Goal: Information Seeking & Learning: Compare options

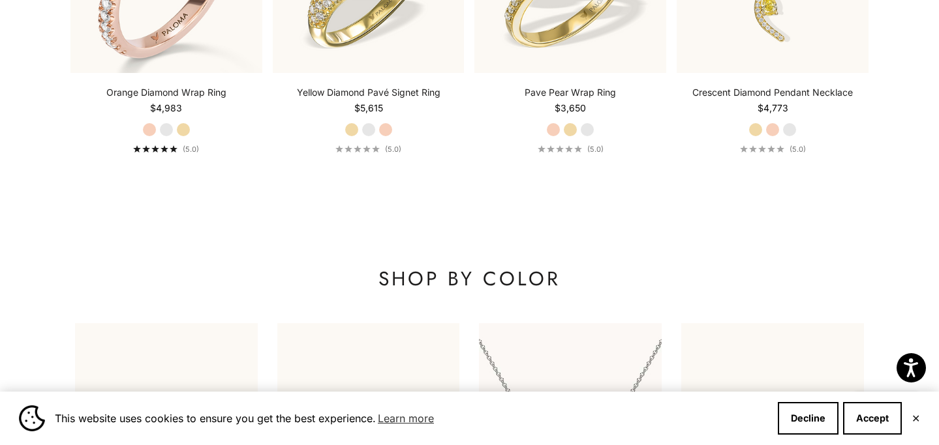
scroll to position [1262, 0]
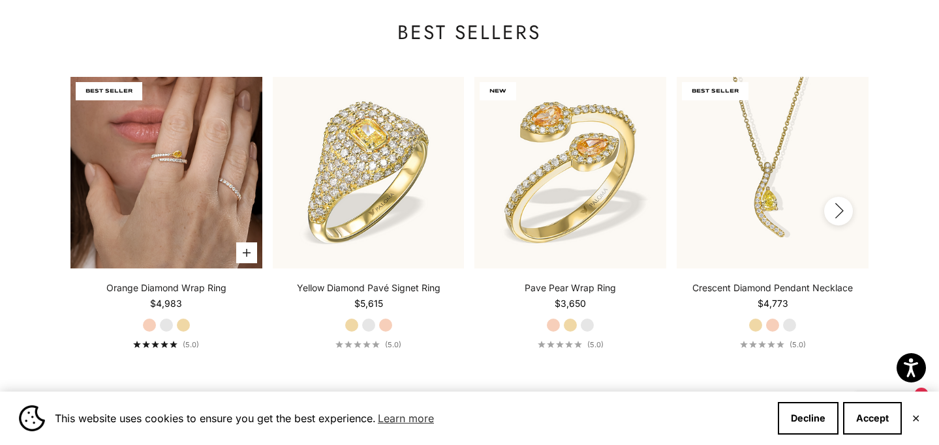
click at [196, 185] on img at bounding box center [166, 173] width 192 height 192
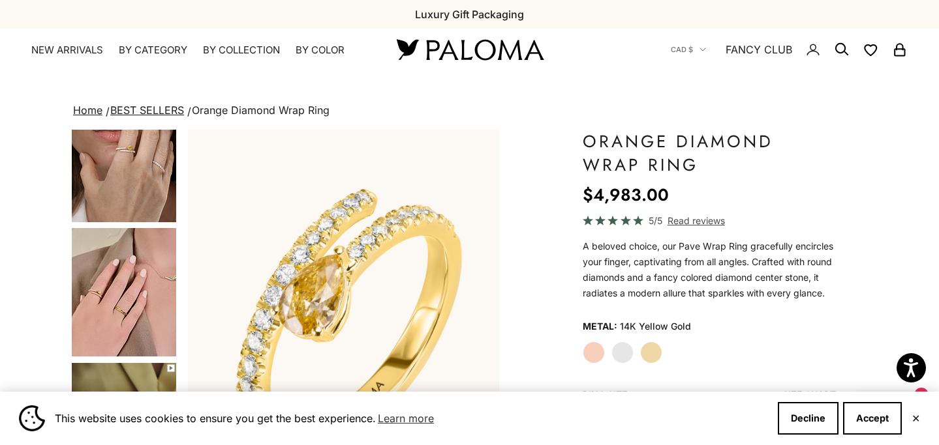
scroll to position [342, 0]
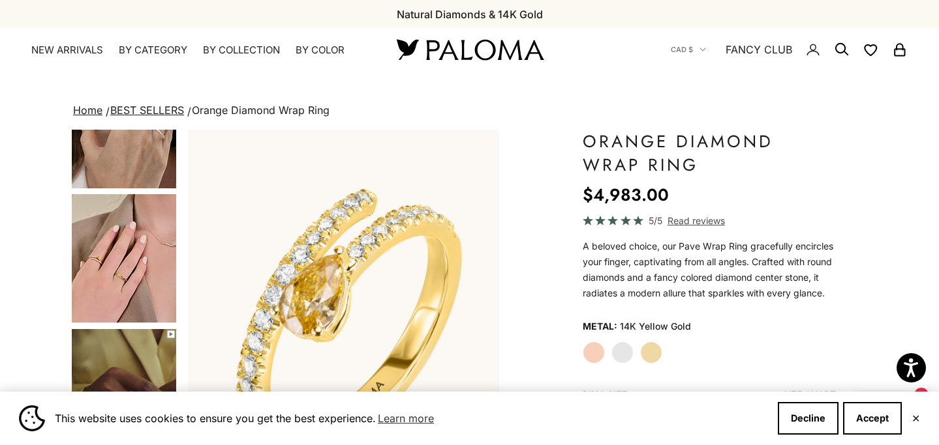
click at [113, 281] on img "Go to item 6" at bounding box center [124, 258] width 104 height 128
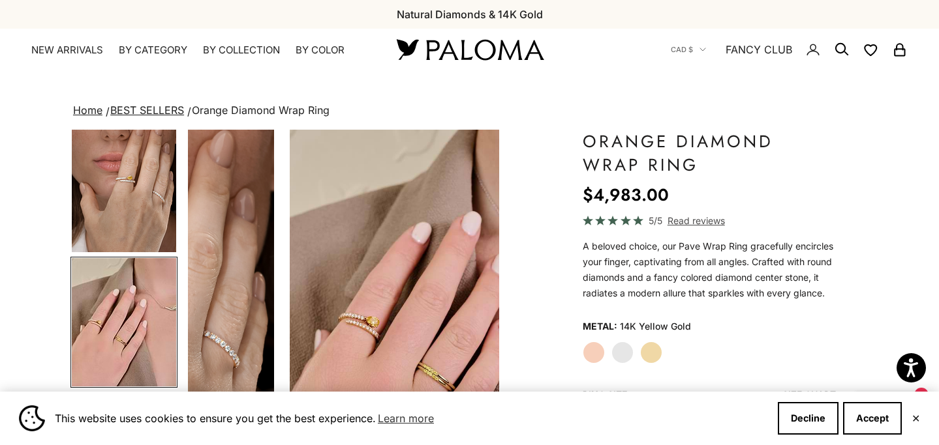
scroll to position [0, 980]
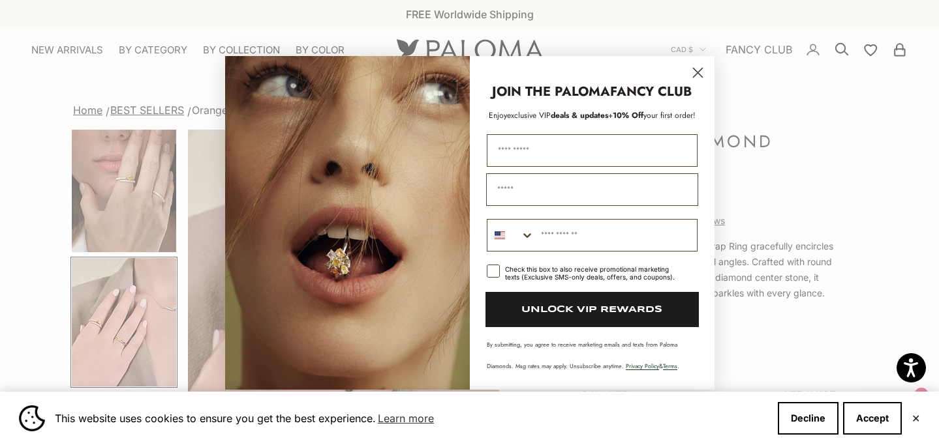
click at [701, 69] on circle "Close dialog" at bounding box center [697, 72] width 22 height 22
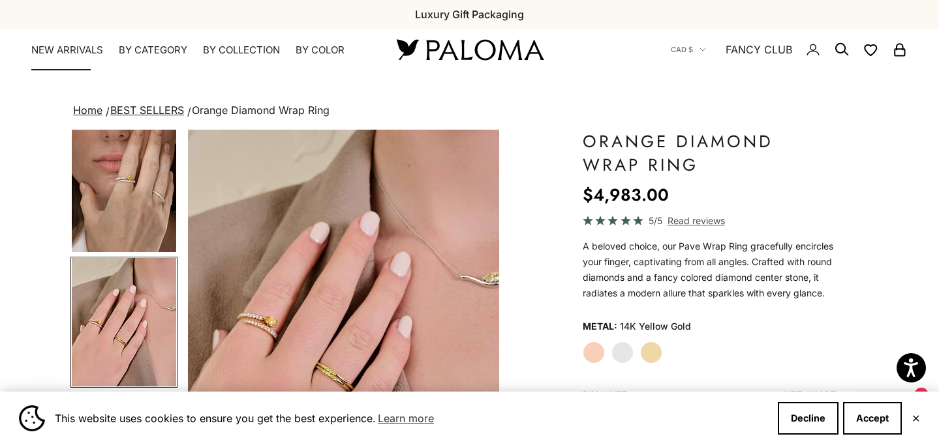
click at [57, 51] on link "NEW ARRIVALS" at bounding box center [67, 50] width 72 height 13
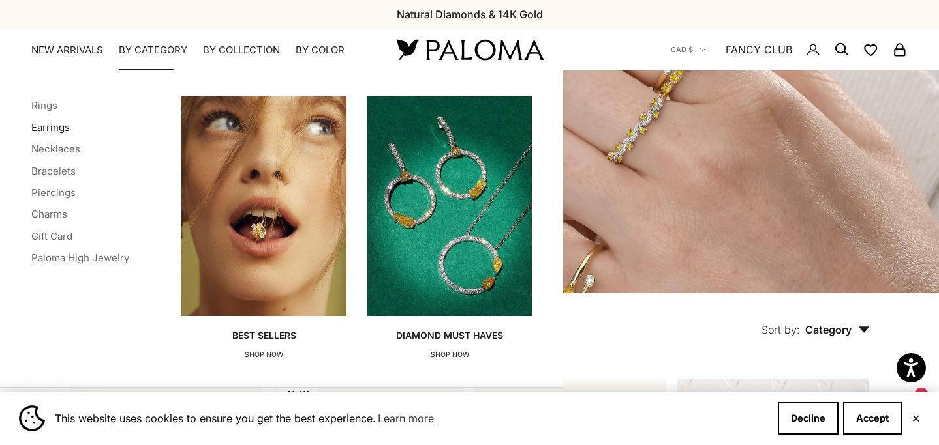
click at [56, 127] on link "Earrings" at bounding box center [50, 127] width 38 height 12
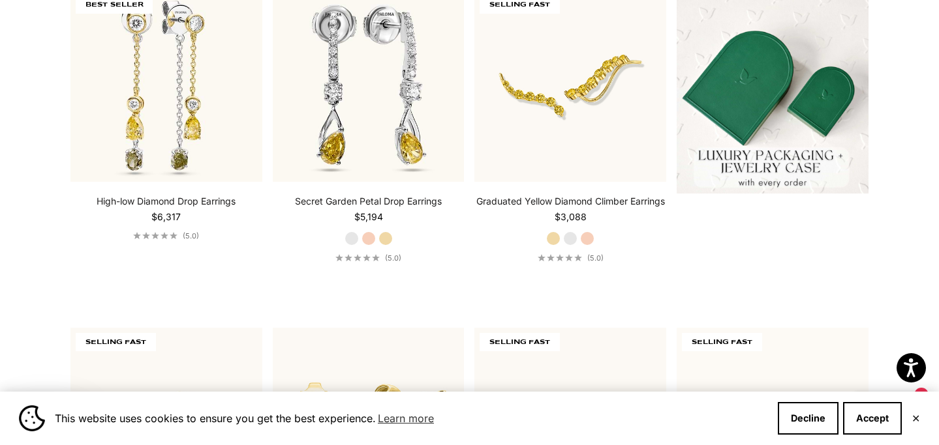
scroll to position [376, 0]
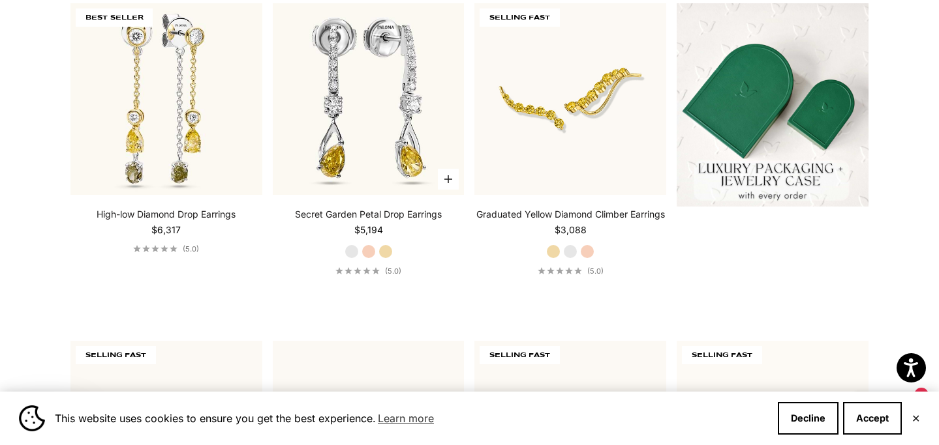
click at [386, 249] on label "Yellow Gold" at bounding box center [385, 252] width 14 height 14
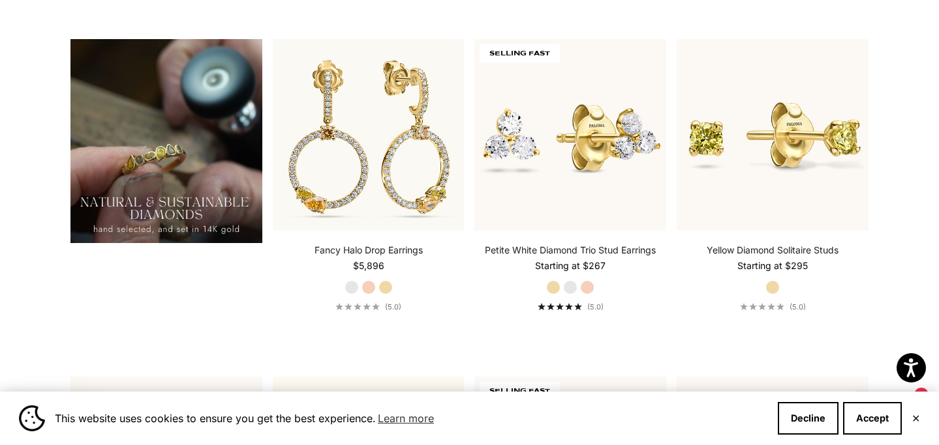
scroll to position [1026, 0]
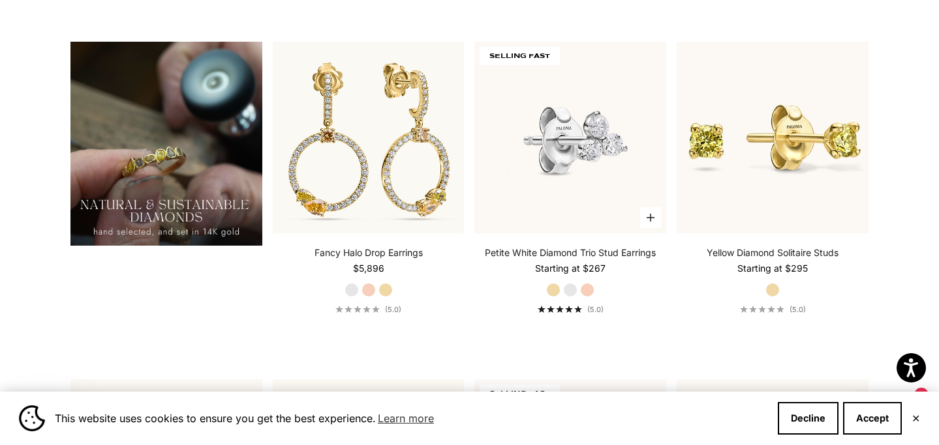
click at [507, 113] on img at bounding box center [570, 138] width 192 height 192
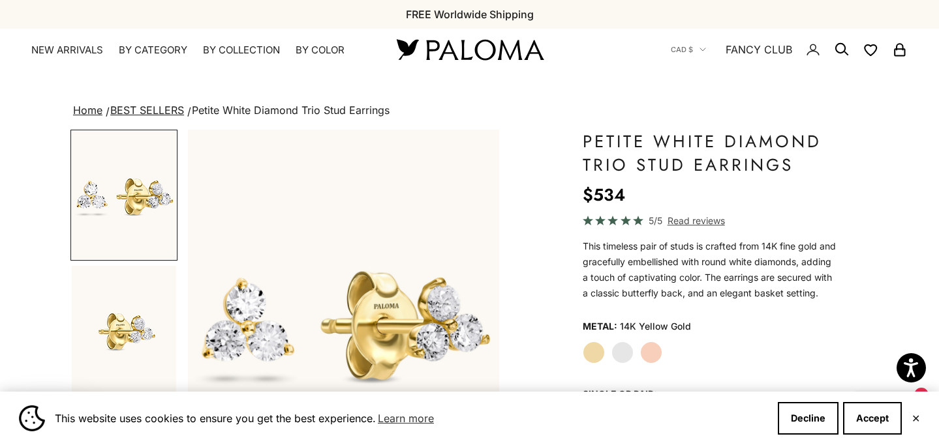
scroll to position [112, 0]
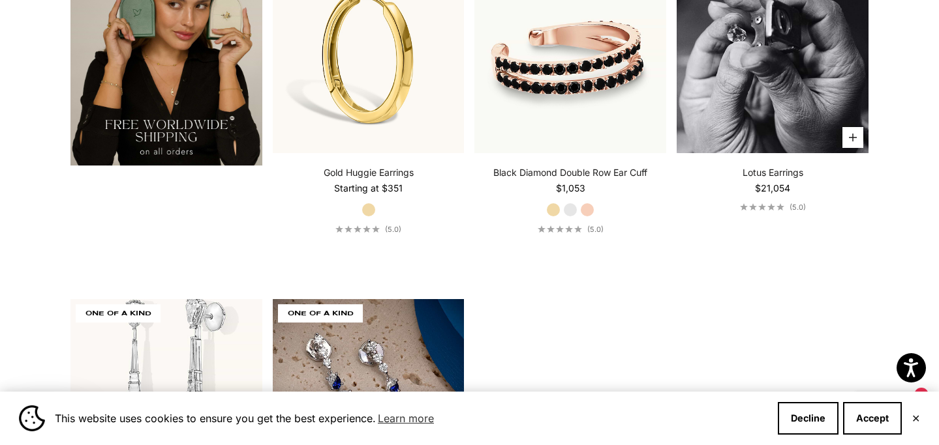
scroll to position [2614, 0]
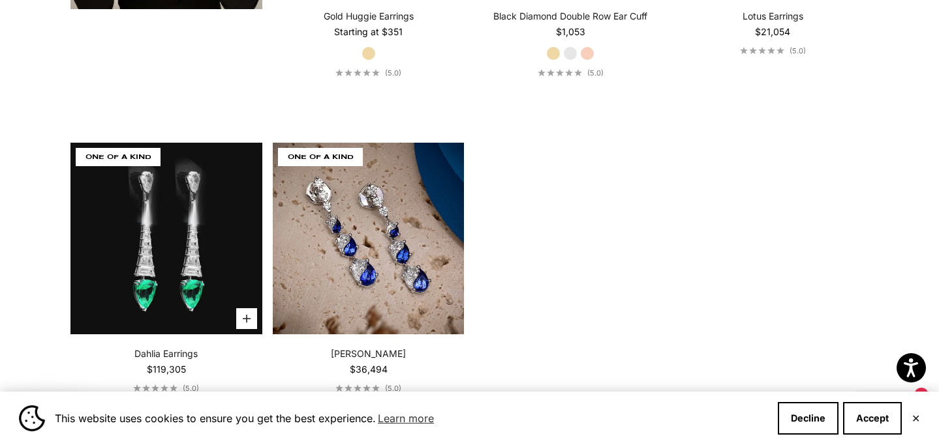
click at [195, 252] on video "Dahlia Earrings" at bounding box center [166, 239] width 192 height 192
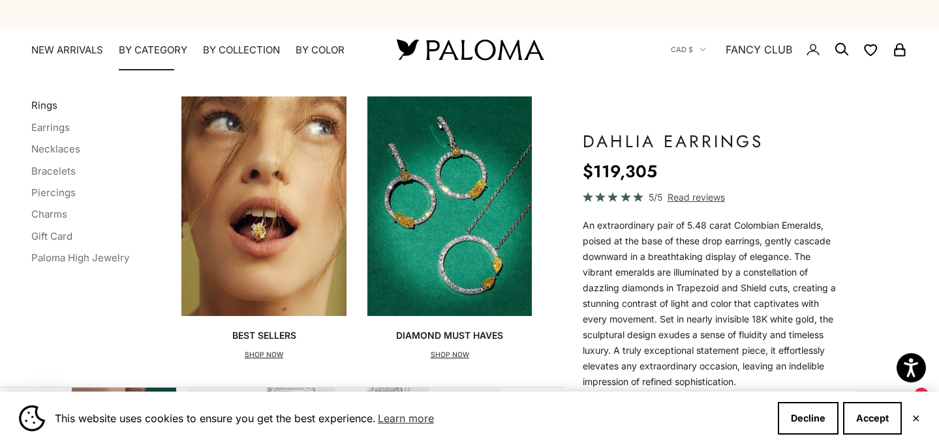
click at [42, 108] on link "Rings" at bounding box center [44, 105] width 26 height 12
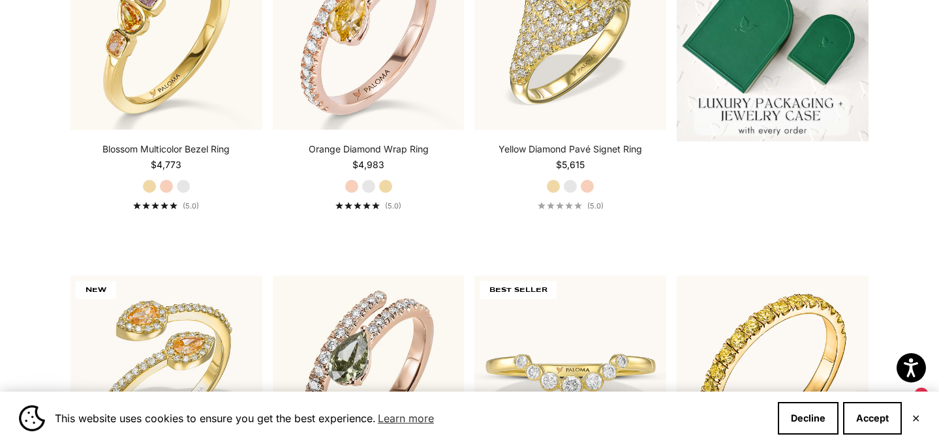
scroll to position [609, 0]
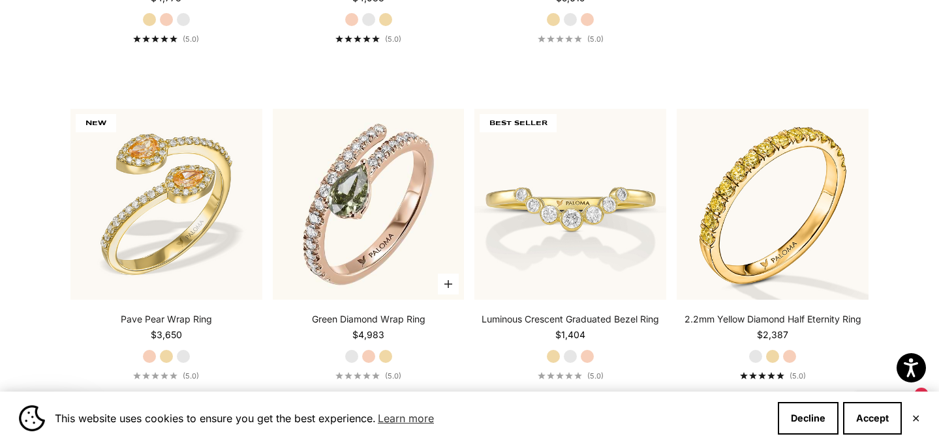
click at [385, 350] on label "Yellow Gold" at bounding box center [385, 357] width 14 height 14
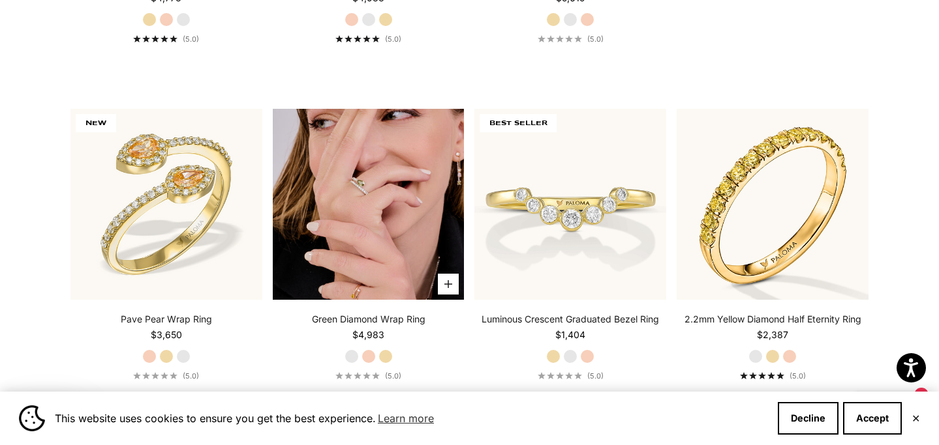
click at [366, 236] on img at bounding box center [369, 205] width 192 height 192
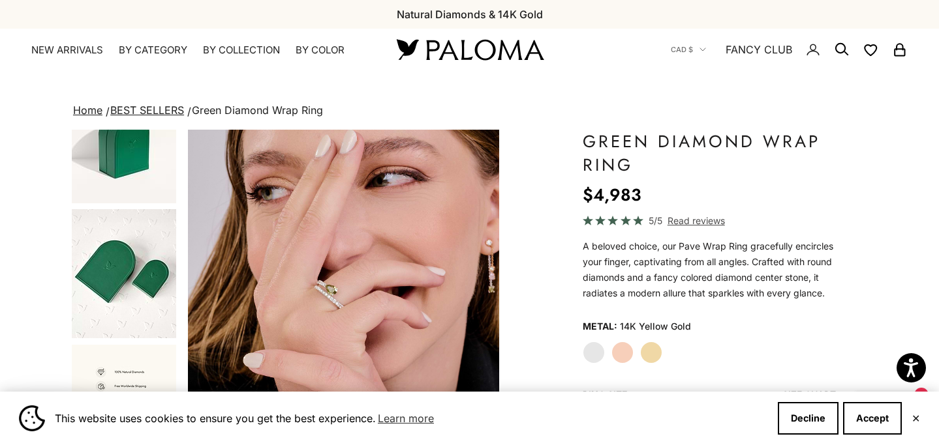
scroll to position [661, 0]
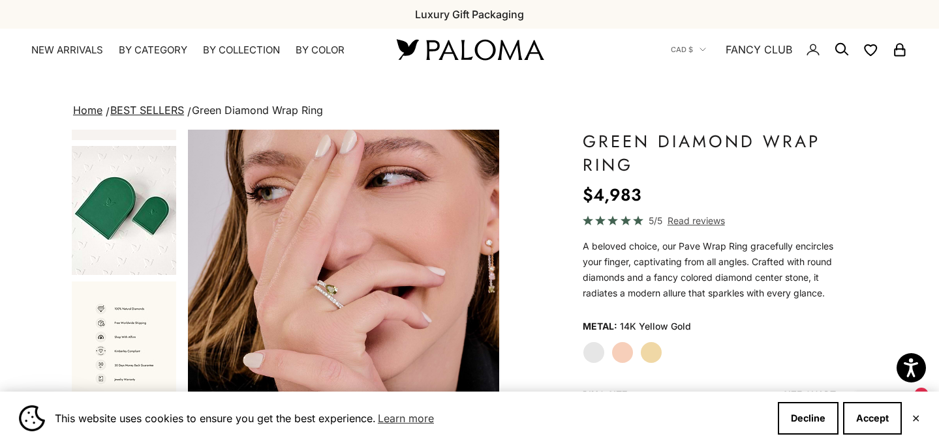
click at [325, 295] on img "Item 4 of 14" at bounding box center [343, 324] width 311 height 389
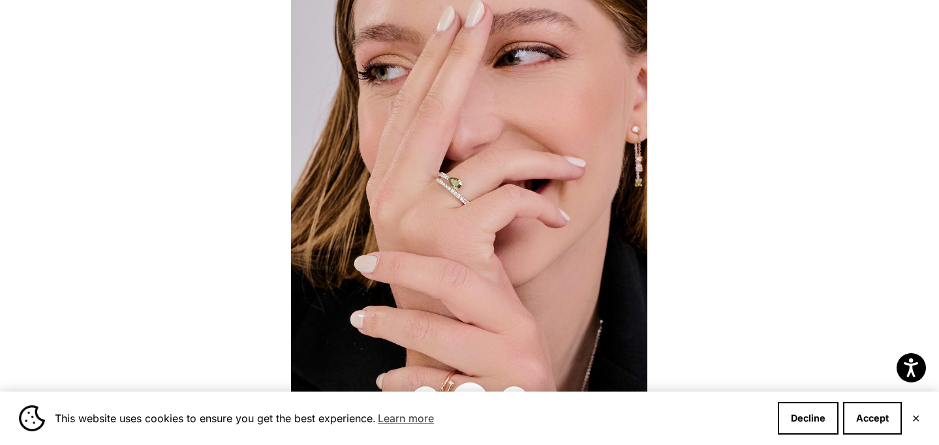
click at [449, 188] on img at bounding box center [469, 222] width 356 height 445
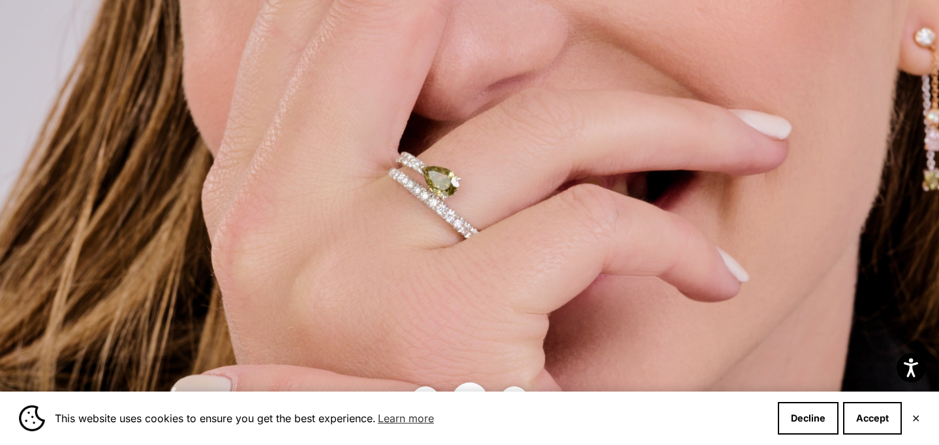
click at [473, 258] on img at bounding box center [478, 288] width 956 height 1196
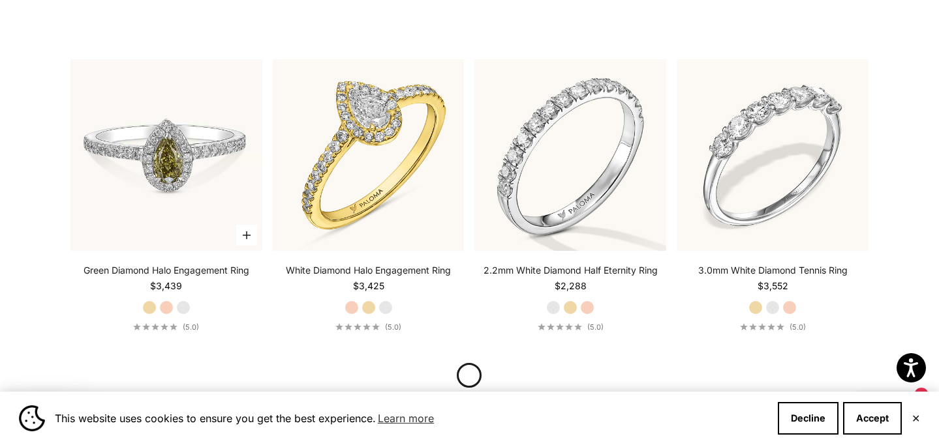
scroll to position [2690, 0]
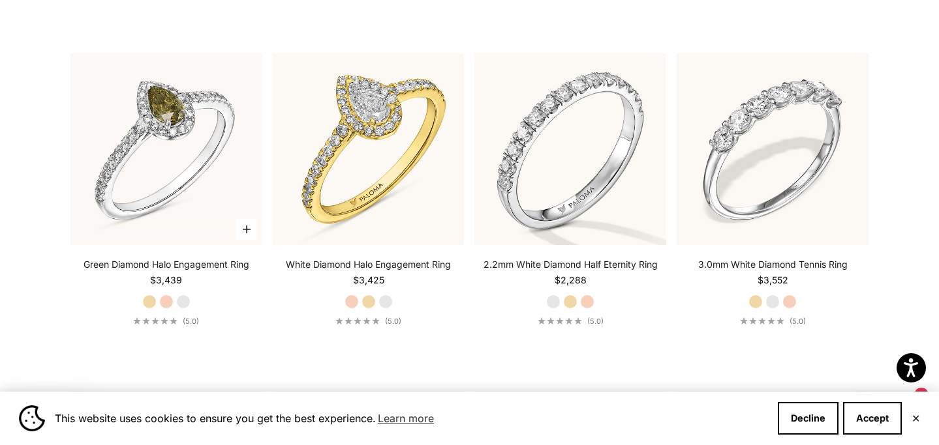
click at [149, 303] on label "Yellow Gold" at bounding box center [149, 302] width 14 height 14
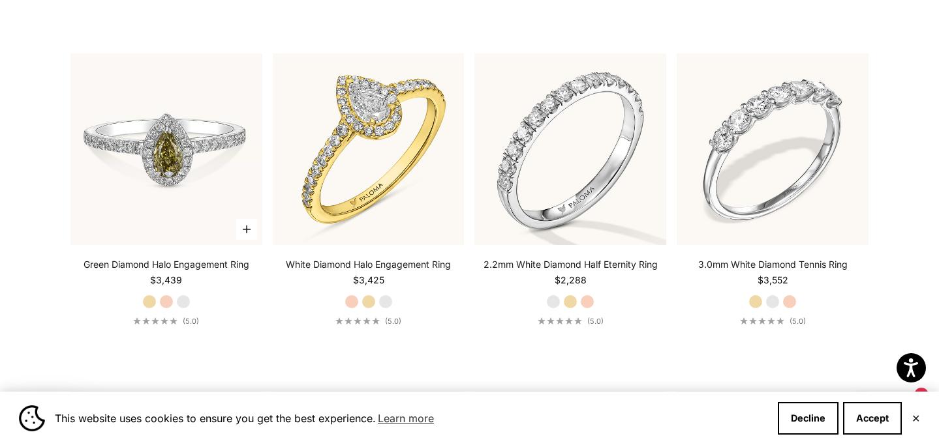
click at [153, 219] on img at bounding box center [166, 149] width 192 height 192
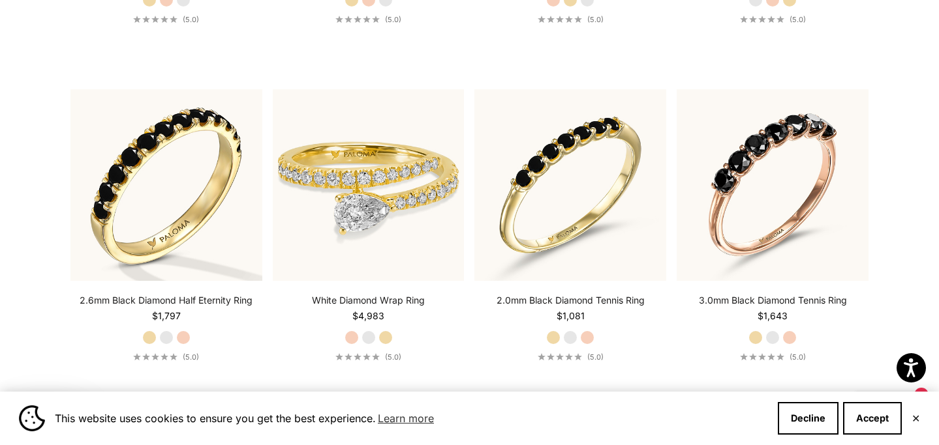
scroll to position [5020, 0]
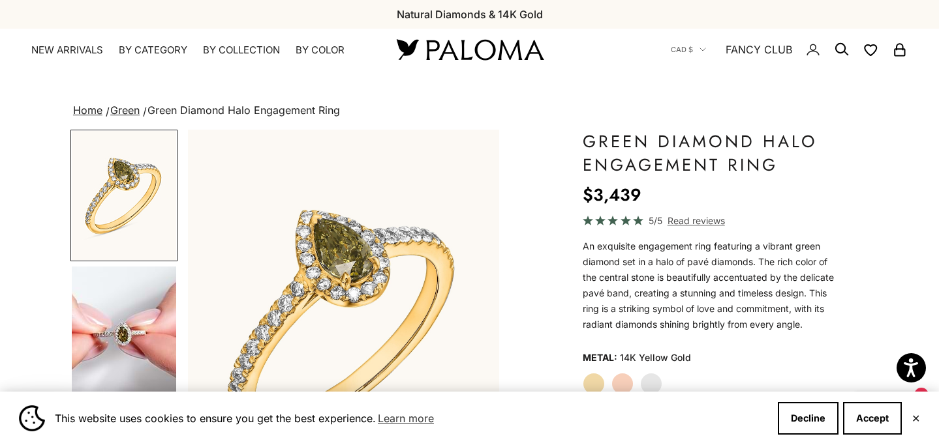
click at [84, 350] on img "Go to item 4" at bounding box center [124, 331] width 104 height 129
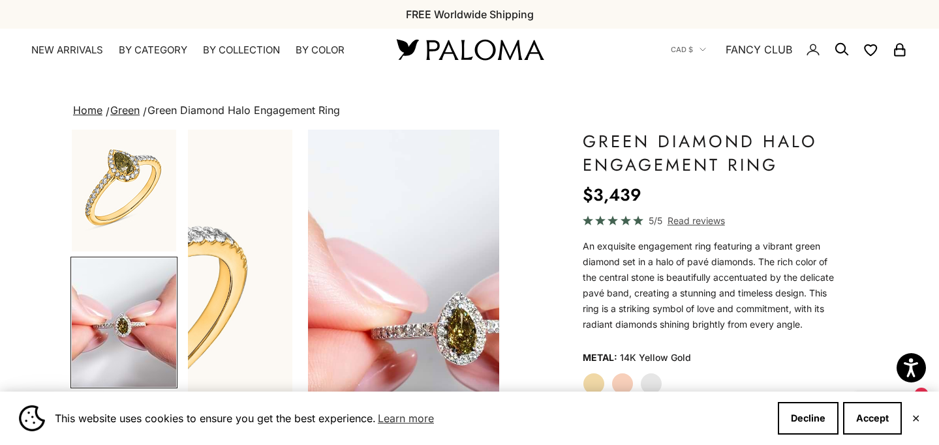
scroll to position [0, 327]
